Goal: Navigation & Orientation: Find specific page/section

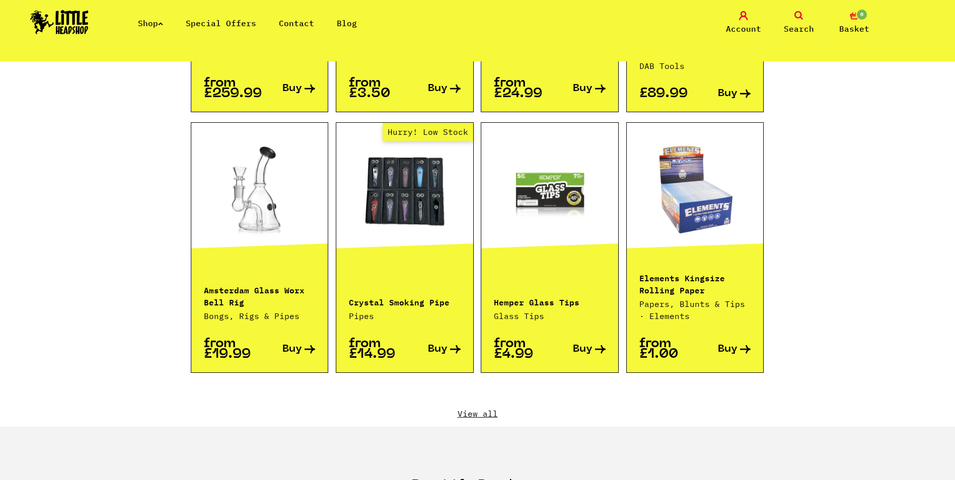
scroll to position [956, 0]
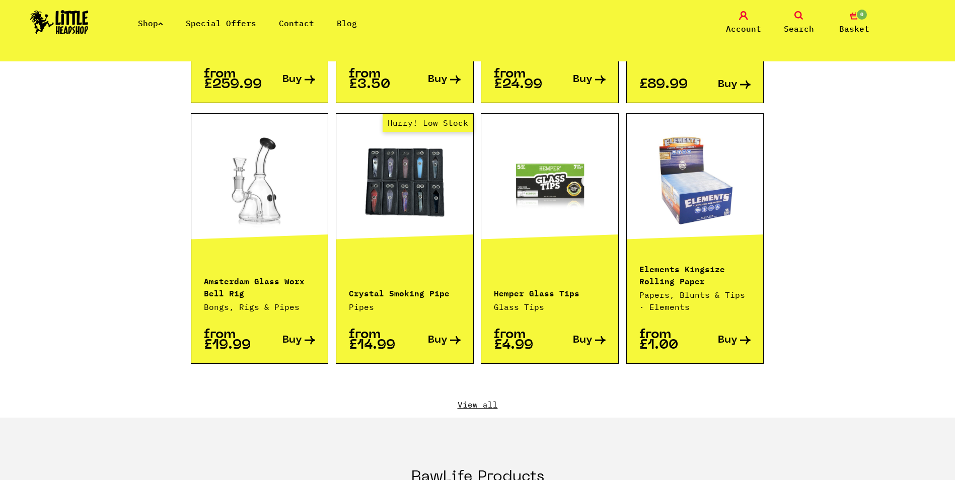
click at [476, 399] on link "View all" at bounding box center [478, 404] width 574 height 11
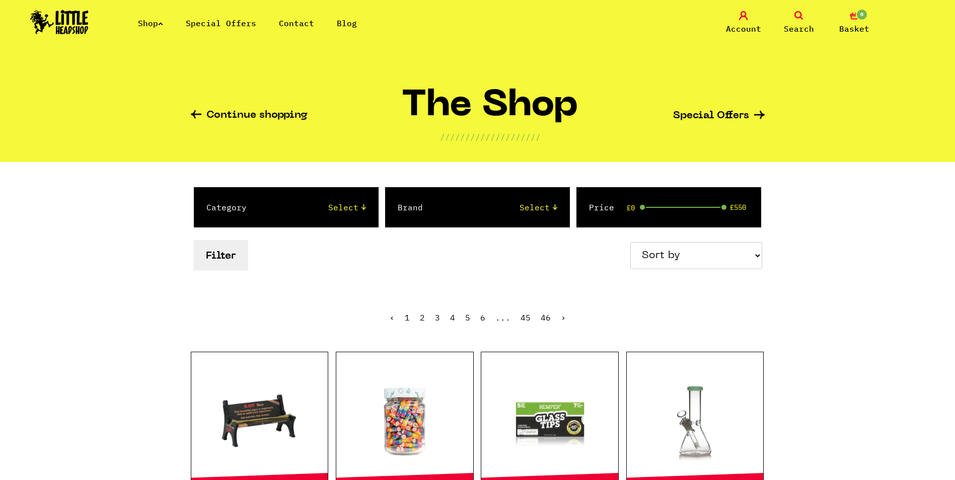
select select "newest"
click at [632, 242] on select "Sort by Price - Low to High Price - High to Low Newest Products" at bounding box center [696, 255] width 132 height 27
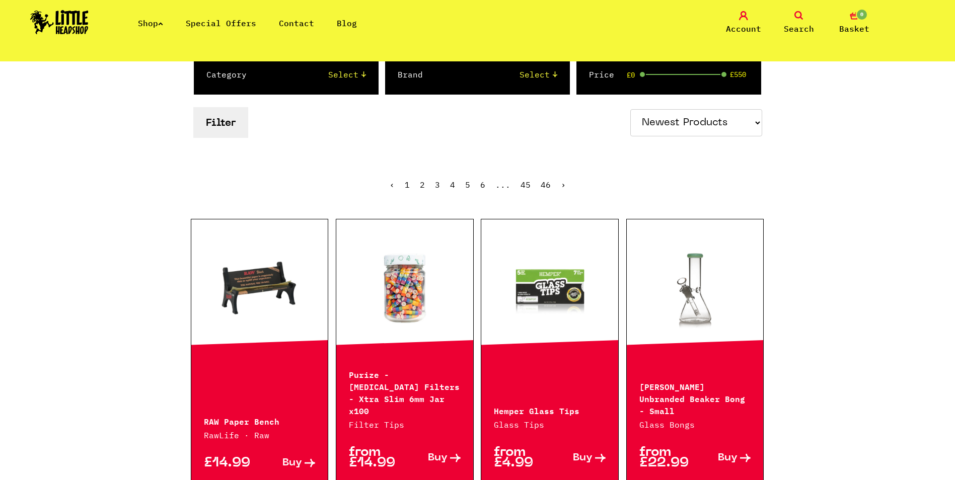
scroll to position [151, 0]
